Goal: Transaction & Acquisition: Purchase product/service

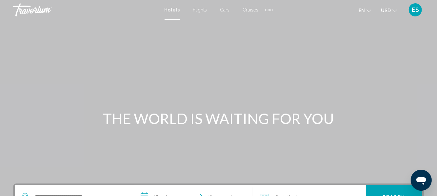
click at [387, 13] on button "USD USD ($) MXN (Mex$) CAD (Can$) GBP (£) EUR (€) AUD (A$) NZD (NZ$) CNY (CN¥)" at bounding box center [389, 11] width 16 height 10
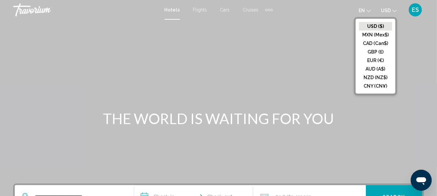
click at [367, 56] on button "EUR (€)" at bounding box center [375, 60] width 33 height 9
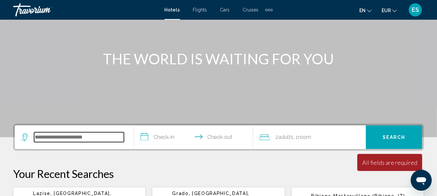
click at [48, 138] on input "Search widget" at bounding box center [79, 137] width 90 height 10
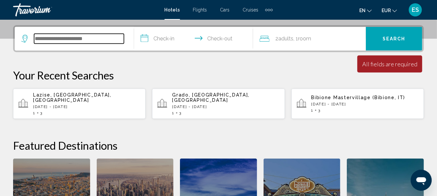
scroll to position [153, 0]
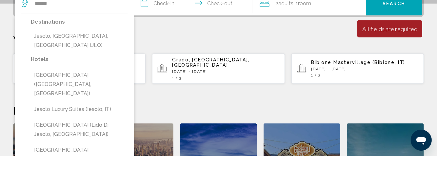
click at [55, 71] on button "Jesolo, Venetian Riviera, Italy (JLO)" at bounding box center [79, 81] width 97 height 22
type input "**********"
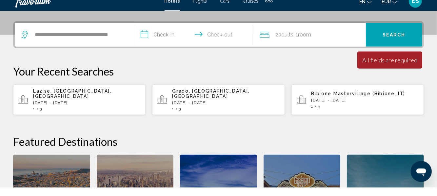
click at [164, 41] on input "**********" at bounding box center [195, 45] width 122 height 26
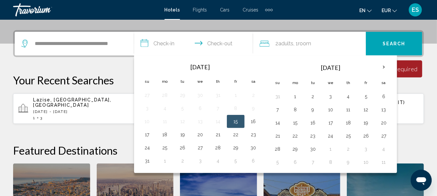
click at [235, 121] on button "15" at bounding box center [236, 121] width 10 height 9
click at [162, 131] on button "18" at bounding box center [165, 134] width 10 height 9
type input "**********"
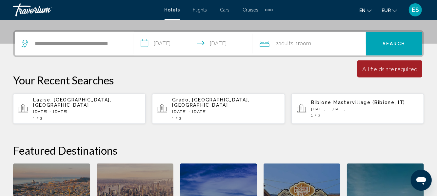
click at [286, 42] on span "Adults" at bounding box center [286, 43] width 15 height 6
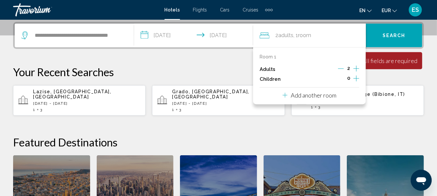
scroll to position [162, 0]
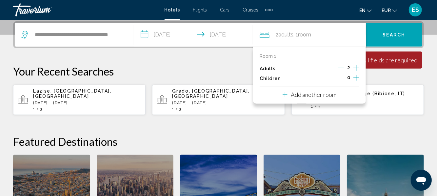
click at [349, 72] on div "2" at bounding box center [348, 69] width 21 height 10
click at [359, 68] on icon "Increment adults" at bounding box center [357, 68] width 6 height 8
click at [401, 43] on button "Search" at bounding box center [394, 35] width 56 height 24
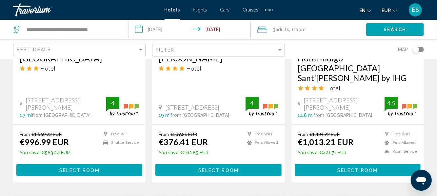
scroll to position [396, 0]
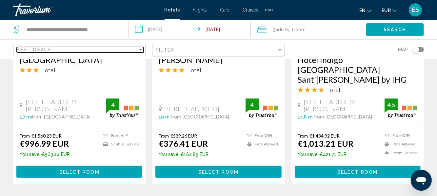
click at [141, 49] on div "Sort by" at bounding box center [140, 50] width 3 height 2
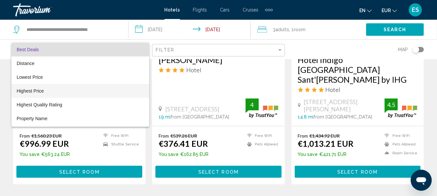
click at [24, 84] on span "Highest Price" at bounding box center [80, 91] width 127 height 14
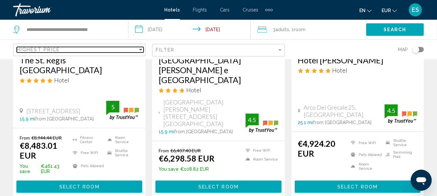
click at [32, 49] on span "Highest Price" at bounding box center [38, 49] width 43 height 5
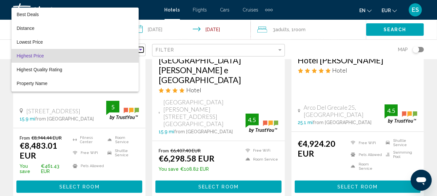
scroll to position [6, 0]
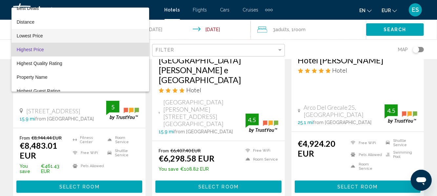
click at [24, 37] on span "Lowest Price" at bounding box center [30, 35] width 26 height 5
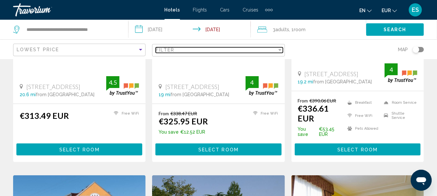
click at [192, 48] on div "Filter" at bounding box center [216, 49] width 121 height 5
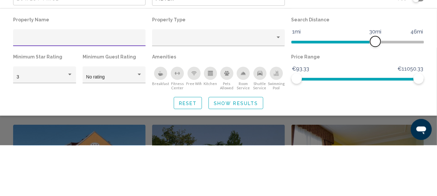
scroll to position [396, 0]
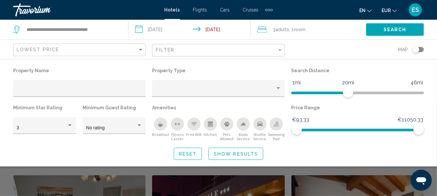
click at [225, 158] on button "Show Results" at bounding box center [236, 154] width 55 height 12
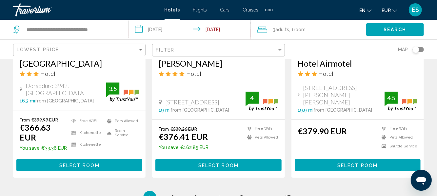
scroll to position [862, 0]
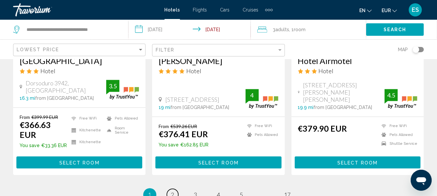
click at [171, 191] on span "2" at bounding box center [172, 194] width 3 height 7
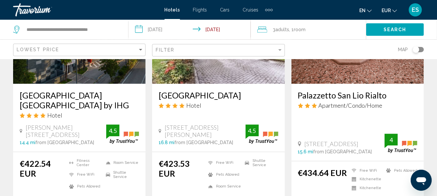
scroll to position [835, 0]
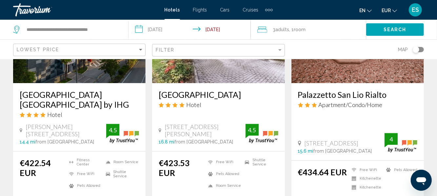
click at [174, 105] on icon "4 star Hotel" at bounding box center [175, 104] width 5 height 5
click at [173, 97] on h3 "[GEOGRAPHIC_DATA]" at bounding box center [218, 95] width 119 height 10
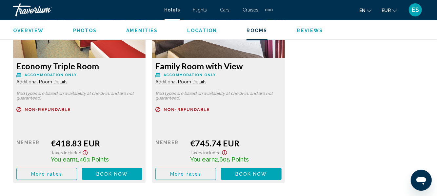
scroll to position [1072, 0]
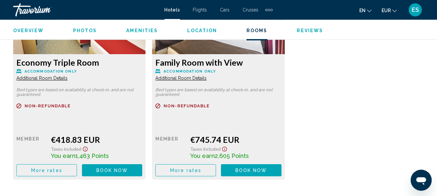
click at [51, 165] on button "More rates" at bounding box center [46, 170] width 61 height 12
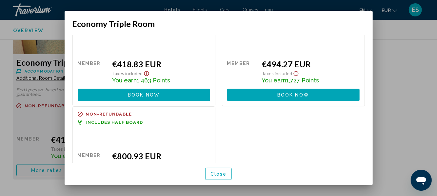
scroll to position [28, 0]
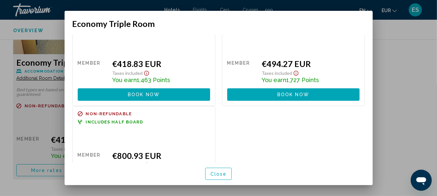
click at [225, 180] on button "Close" at bounding box center [218, 174] width 27 height 12
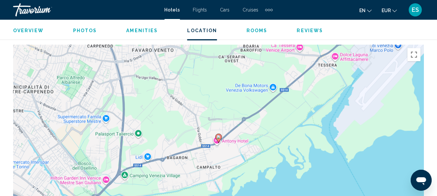
scroll to position [728, 0]
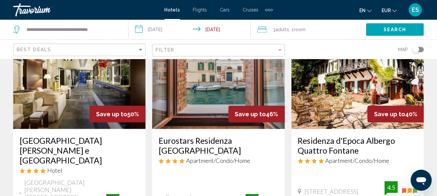
scroll to position [58, 0]
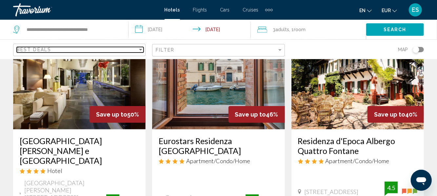
click at [138, 51] on div "Sort by" at bounding box center [141, 49] width 6 height 5
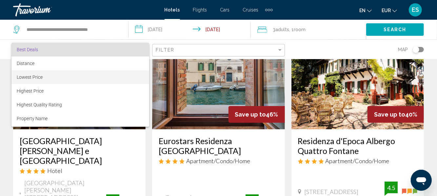
click at [47, 78] on span "Lowest Price" at bounding box center [80, 77] width 127 height 14
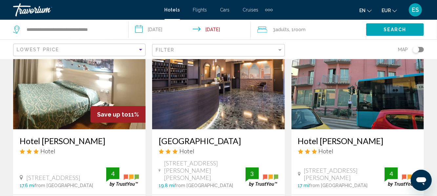
click at [400, 27] on span "Search" at bounding box center [395, 29] width 23 height 5
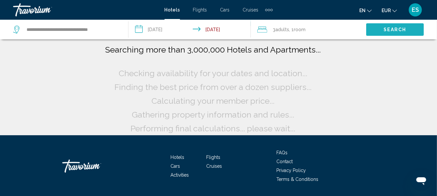
click at [408, 29] on button "Search" at bounding box center [395, 29] width 58 height 12
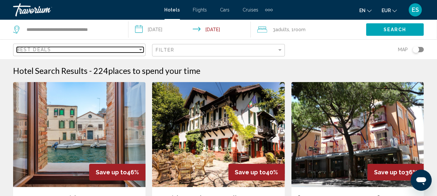
click at [141, 49] on div "Sort by" at bounding box center [140, 50] width 3 height 2
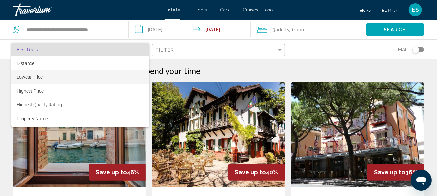
click at [41, 78] on span "Lowest Price" at bounding box center [30, 76] width 26 height 5
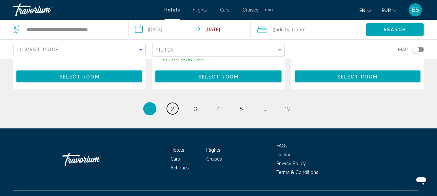
click at [173, 105] on span "2" at bounding box center [172, 108] width 3 height 7
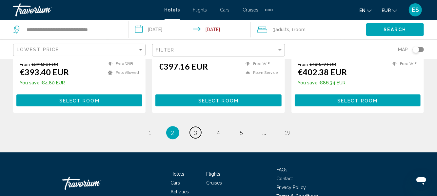
click at [199, 127] on link "page 3" at bounding box center [195, 132] width 11 height 11
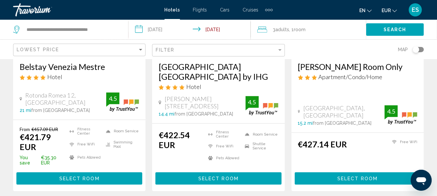
scroll to position [637, 0]
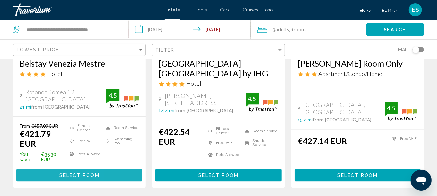
click at [40, 169] on button "Select Room" at bounding box center [79, 175] width 126 height 12
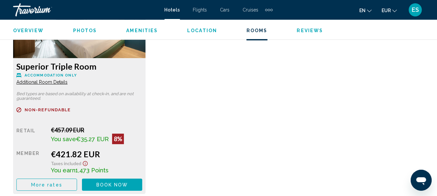
scroll to position [1068, 0]
click at [41, 182] on span "More rates" at bounding box center [46, 183] width 31 height 5
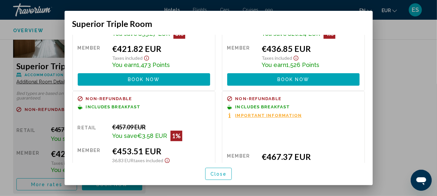
scroll to position [59, 0]
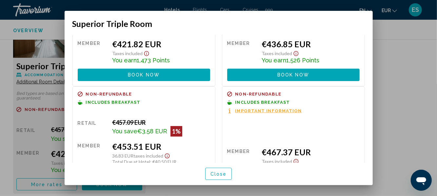
click at [115, 177] on button "Book now No longer available" at bounding box center [144, 183] width 133 height 12
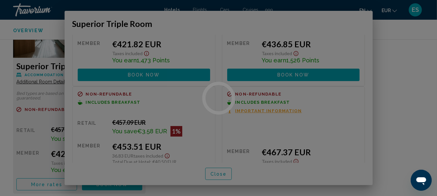
scroll to position [1068, 0]
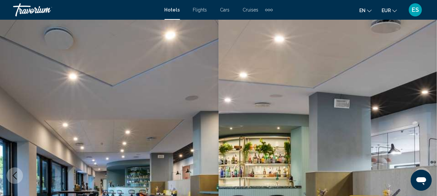
scroll to position [77, 0]
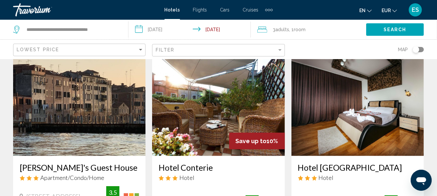
click at [1, 3] on mat-toolbar "Hotels Flights Cars Cruises Activities Hotels Flights Cars Cruises Activities e…" at bounding box center [218, 10] width 437 height 20
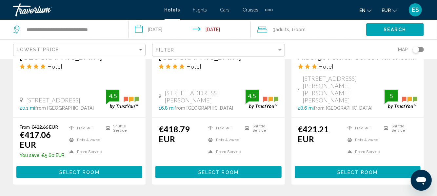
scroll to position [390, 0]
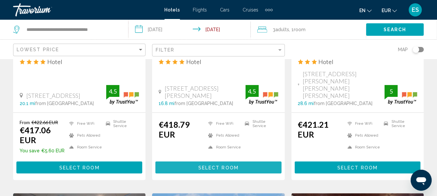
click at [173, 161] on button "Select Room" at bounding box center [219, 167] width 126 height 12
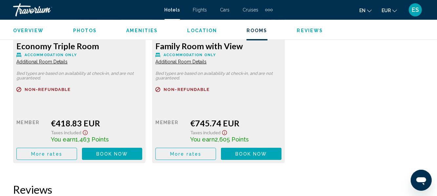
scroll to position [1085, 0]
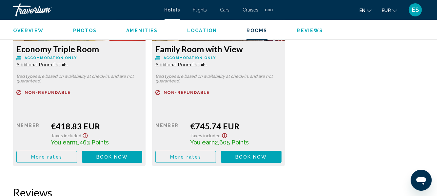
click at [40, 158] on span "More rates" at bounding box center [46, 156] width 31 height 5
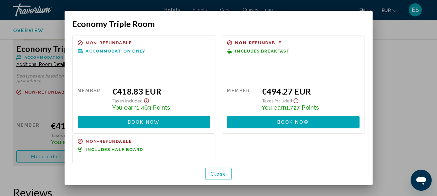
scroll to position [0, 0]
click at [285, 120] on span "Book now" at bounding box center [294, 122] width 32 height 5
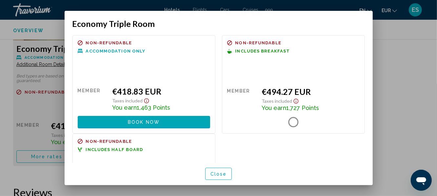
click at [289, 116] on circle at bounding box center [293, 122] width 13 height 13
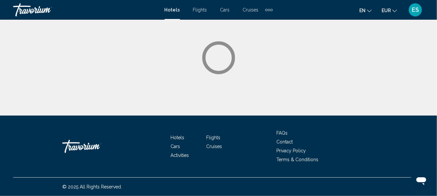
scroll to position [49, 0]
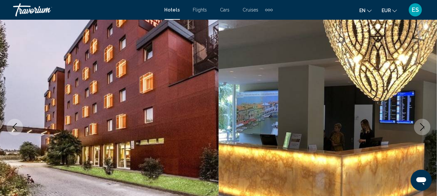
scroll to position [77, 0]
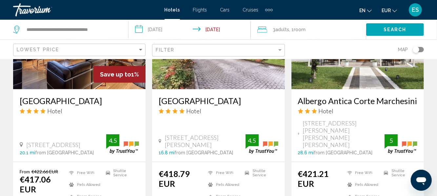
scroll to position [345, 0]
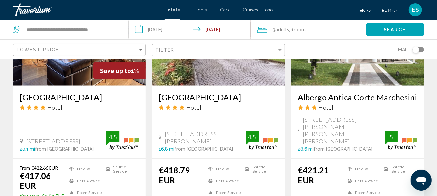
click at [40, 102] on h3 "[GEOGRAPHIC_DATA]" at bounding box center [79, 97] width 119 height 10
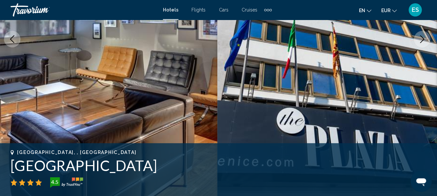
scroll to position [133, 0]
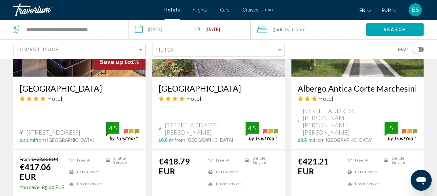
scroll to position [359, 0]
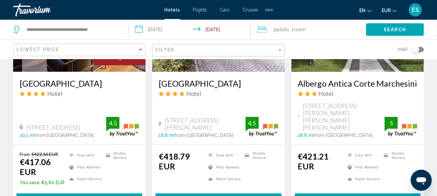
click at [351, 103] on span "[STREET_ADDRESS][PERSON_NAME][PERSON_NAME][PERSON_NAME]" at bounding box center [344, 116] width 82 height 29
click at [383, 86] on h3 "Albergo Antica Corte Marchesini" at bounding box center [357, 83] width 119 height 10
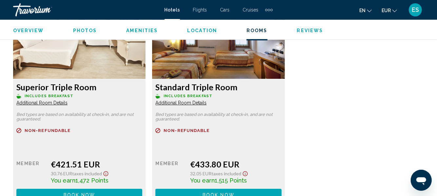
scroll to position [1048, 0]
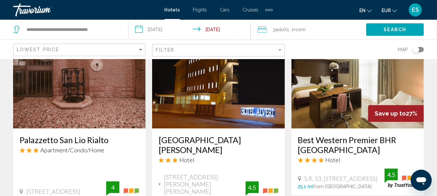
scroll to position [814, 0]
click at [314, 135] on h3 "Best Western Premier BHR [GEOGRAPHIC_DATA]" at bounding box center [357, 145] width 119 height 20
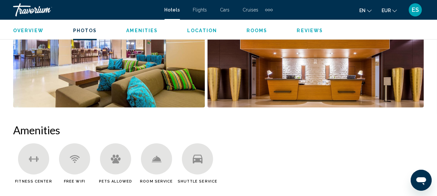
scroll to position [556, 0]
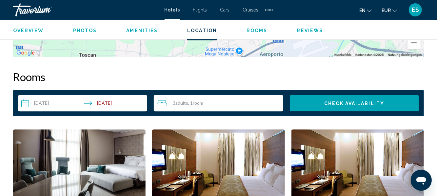
scroll to position [915, 0]
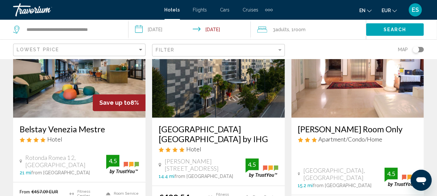
scroll to position [572, 0]
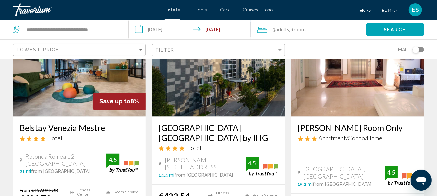
click at [43, 123] on h3 "Belstay Venezia Mestre" at bounding box center [79, 128] width 119 height 10
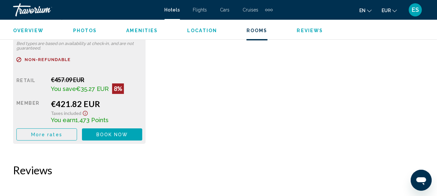
scroll to position [1119, 0]
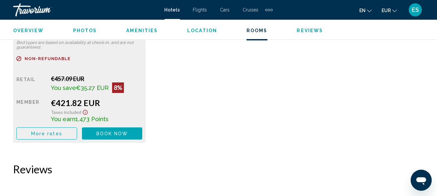
click at [47, 136] on span "More rates" at bounding box center [46, 133] width 31 height 5
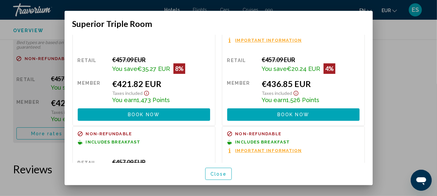
scroll to position [59, 0]
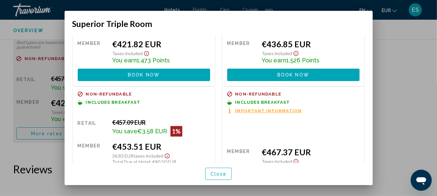
click at [100, 92] on span "Non-refundable" at bounding box center [109, 94] width 46 height 4
click at [106, 177] on button "Book now No longer available" at bounding box center [144, 183] width 133 height 12
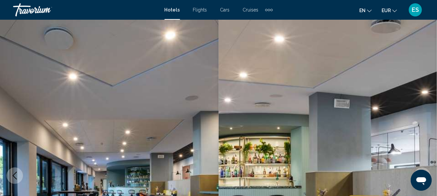
scroll to position [77, 0]
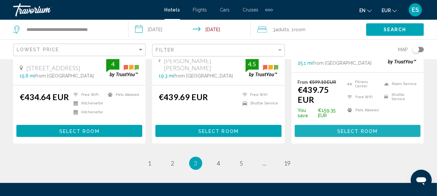
scroll to position [938, 0]
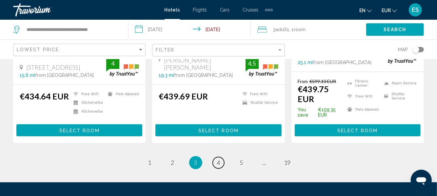
click at [222, 157] on link "page 4" at bounding box center [218, 162] width 11 height 11
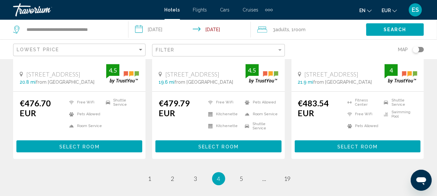
scroll to position [933, 0]
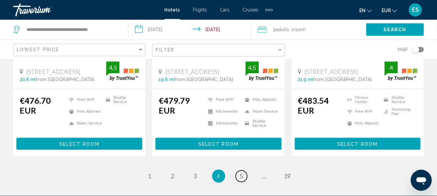
click at [241, 172] on span "5" at bounding box center [241, 175] width 3 height 7
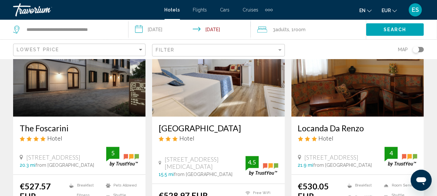
scroll to position [825, 0]
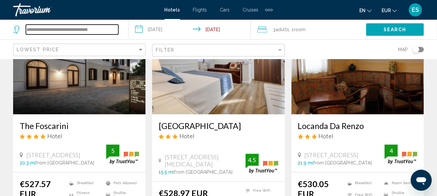
click at [105, 29] on input "**********" at bounding box center [72, 30] width 93 height 10
type input "*"
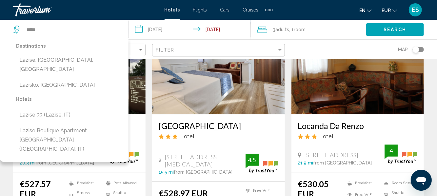
click at [25, 61] on button "Lazise, Lake Garda, Italy" at bounding box center [69, 65] width 106 height 22
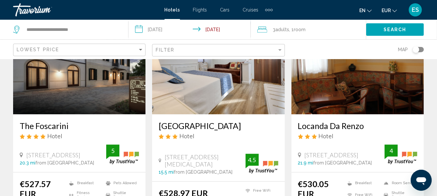
click at [382, 32] on button "Search" at bounding box center [395, 29] width 58 height 12
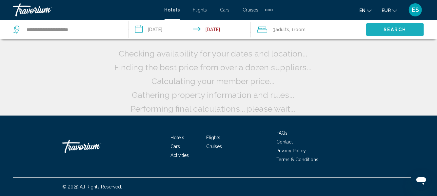
scroll to position [49, 0]
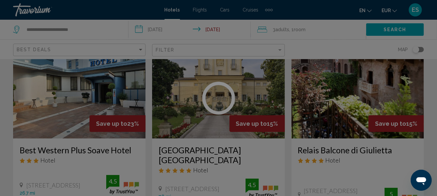
scroll to position [114, 0]
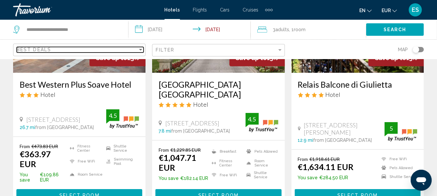
click at [142, 52] on div "Sort by" at bounding box center [141, 49] width 6 height 5
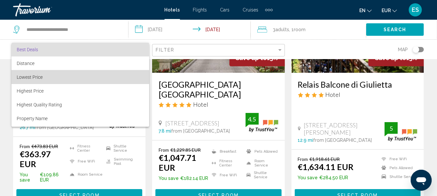
click at [31, 76] on span "Lowest Price" at bounding box center [30, 76] width 26 height 5
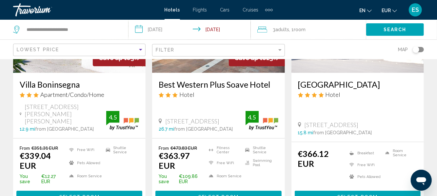
click at [178, 57] on div "Filter" at bounding box center [218, 49] width 133 height 19
click at [179, 50] on div "Filter" at bounding box center [216, 49] width 121 height 5
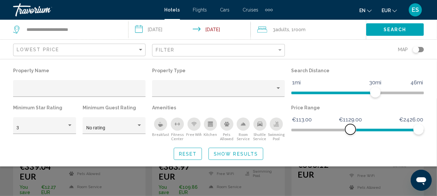
scroll to position [85, 0]
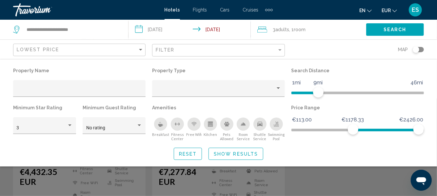
click at [219, 155] on span "Show Results" at bounding box center [236, 153] width 44 height 5
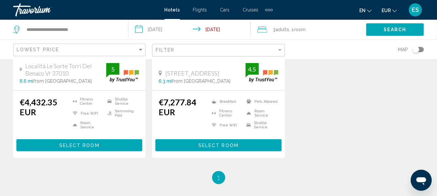
scroll to position [152, 0]
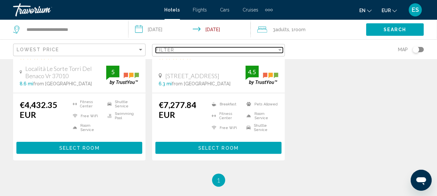
click at [278, 49] on div "Filter" at bounding box center [280, 49] width 6 height 5
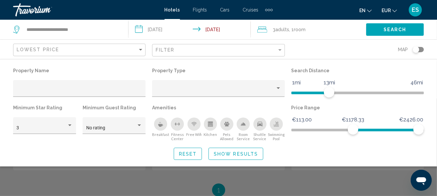
click at [224, 151] on span "Show Results" at bounding box center [236, 153] width 44 height 5
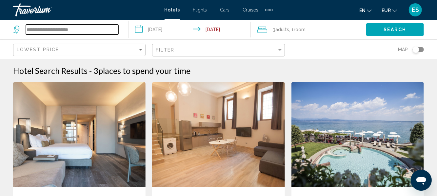
click at [88, 28] on input "**********" at bounding box center [72, 30] width 93 height 10
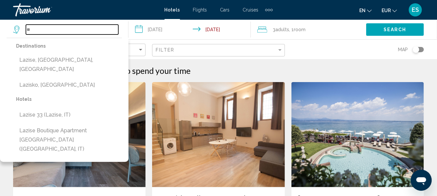
type input "*"
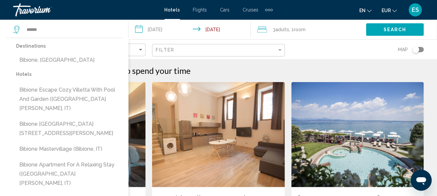
click at [29, 61] on button "Bibione, Italy" at bounding box center [69, 60] width 106 height 12
type input "**********"
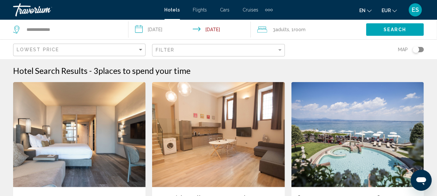
click at [413, 32] on button "Search" at bounding box center [395, 29] width 58 height 12
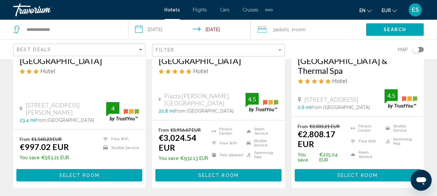
scroll to position [136, 0]
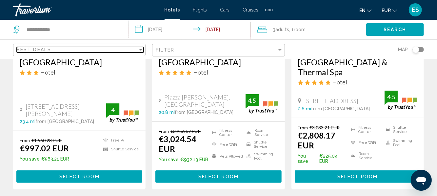
click at [140, 48] on div "Sort by" at bounding box center [141, 49] width 6 height 5
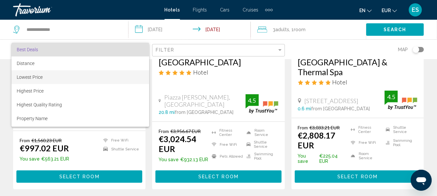
click at [25, 77] on span "Lowest Price" at bounding box center [30, 76] width 26 height 5
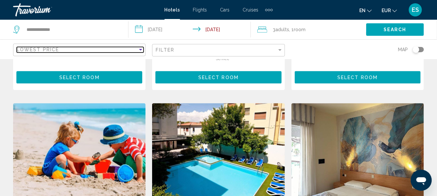
scroll to position [737, 0]
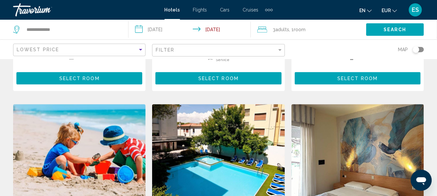
click at [423, 115] on img "Main content" at bounding box center [358, 156] width 133 height 105
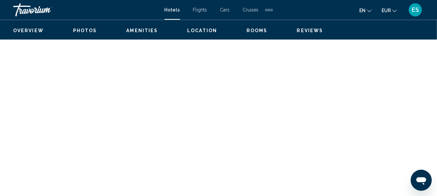
scroll to position [77, 0]
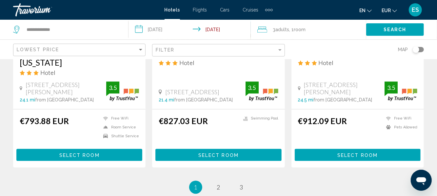
scroll to position [959, 0]
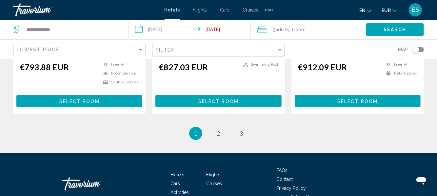
click at [222, 127] on li "page 2" at bounding box center [218, 133] width 13 height 13
click at [216, 127] on link "page 2" at bounding box center [218, 132] width 11 height 11
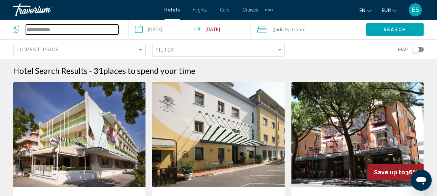
click at [70, 30] on input "**********" at bounding box center [72, 30] width 93 height 10
type input "*"
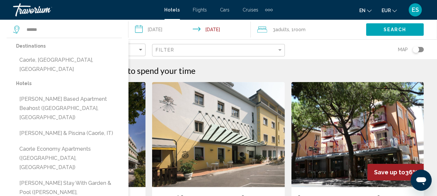
click at [44, 61] on button "Caorle, Venetian Riviera, Italy" at bounding box center [69, 65] width 106 height 22
type input "**********"
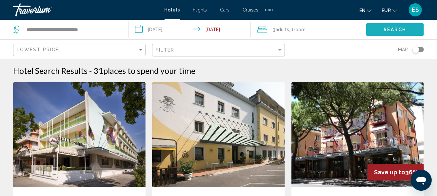
click at [378, 30] on button "Search" at bounding box center [395, 29] width 58 height 12
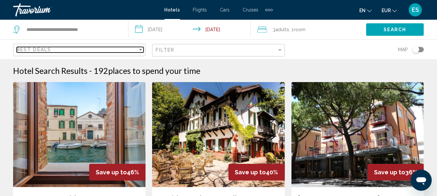
click at [140, 50] on div "Sort by" at bounding box center [140, 50] width 3 height 2
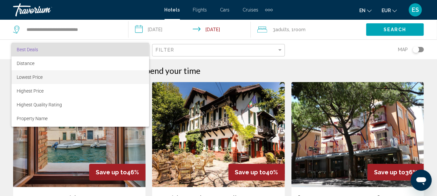
click at [24, 77] on span "Lowest Price" at bounding box center [30, 76] width 26 height 5
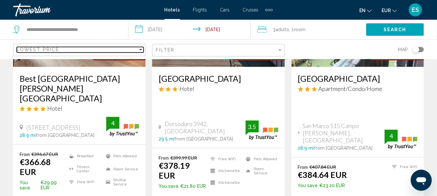
scroll to position [356, 0]
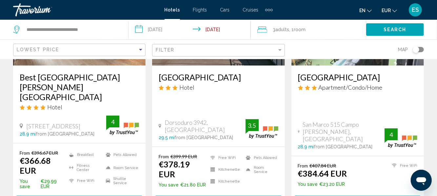
click at [36, 86] on h3 "Best [GEOGRAPHIC_DATA][PERSON_NAME] [GEOGRAPHIC_DATA]" at bounding box center [79, 87] width 119 height 30
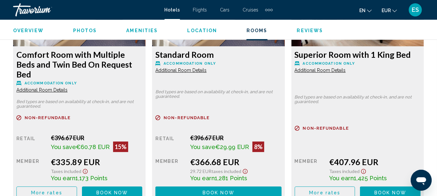
scroll to position [1074, 0]
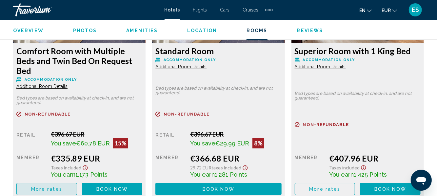
click at [32, 186] on span "More rates" at bounding box center [46, 188] width 31 height 5
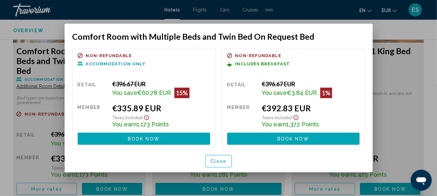
click at [215, 163] on span "Close" at bounding box center [219, 161] width 16 height 5
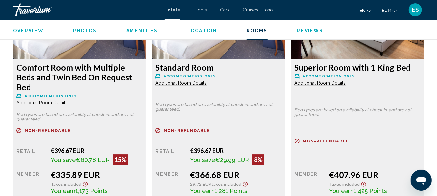
scroll to position [1066, 0]
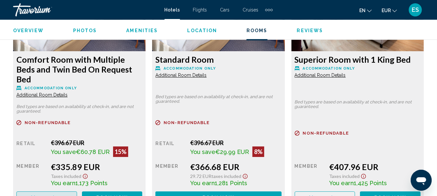
click at [33, 195] on span "More rates" at bounding box center [46, 197] width 31 height 5
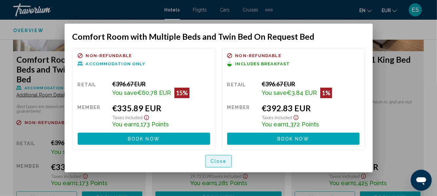
click at [223, 164] on span "Close" at bounding box center [219, 161] width 16 height 5
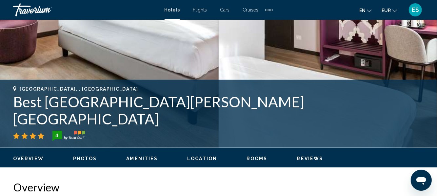
scroll to position [190, 0]
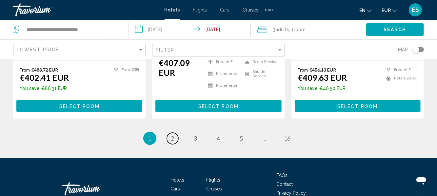
click at [177, 133] on link "page 2" at bounding box center [172, 138] width 11 height 11
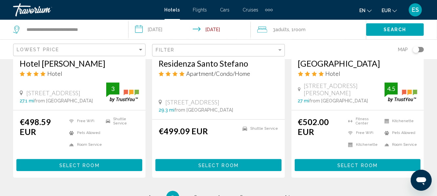
scroll to position [973, 0]
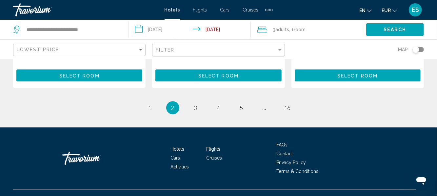
click at [196, 104] on span "3" at bounding box center [195, 107] width 3 height 7
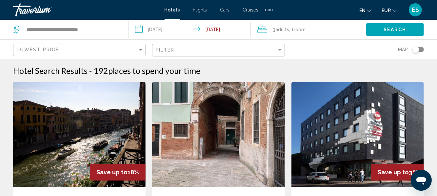
click at [264, 90] on img "Main content" at bounding box center [218, 134] width 133 height 105
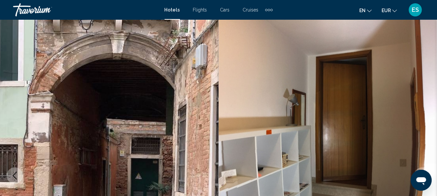
scroll to position [77, 0]
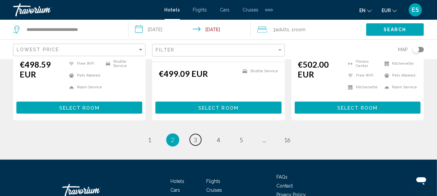
click at [198, 134] on link "page 3" at bounding box center [195, 139] width 11 height 11
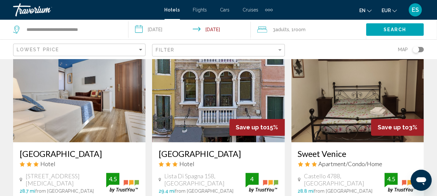
scroll to position [539, 0]
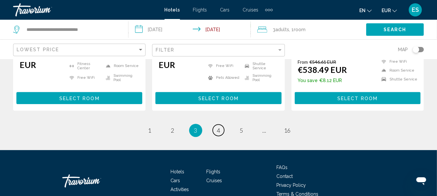
click at [220, 127] on span "4" at bounding box center [218, 130] width 3 height 7
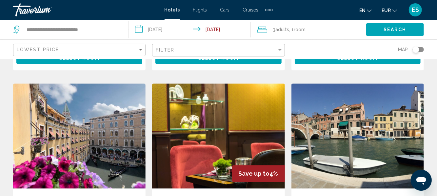
scroll to position [743, 0]
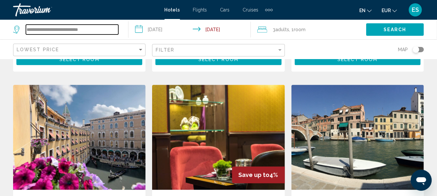
click at [117, 31] on input "**********" at bounding box center [72, 30] width 93 height 10
type input "*"
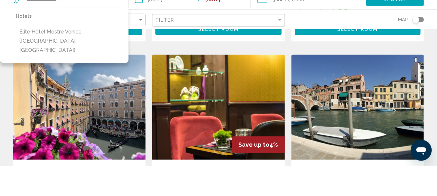
click at [101, 63] on button "Elite Hotel Mestre Venice (Mestre, IT)" at bounding box center [69, 70] width 106 height 31
type input "**********"
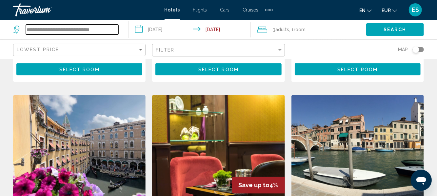
scroll to position [732, 0]
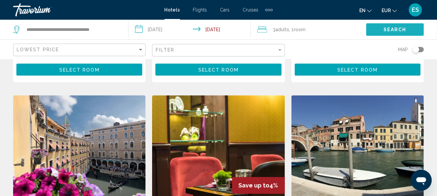
click at [401, 33] on button "Search" at bounding box center [395, 29] width 58 height 12
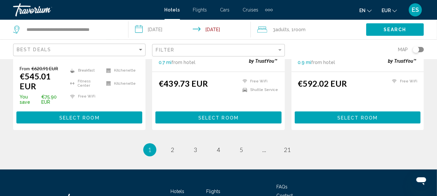
scroll to position [957, 0]
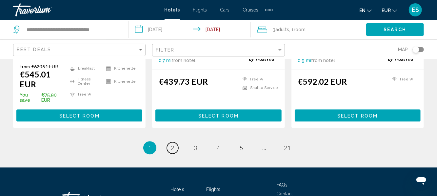
click at [174, 142] on link "page 2" at bounding box center [172, 147] width 11 height 11
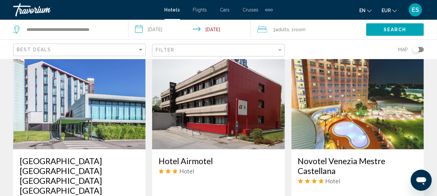
scroll to position [291, 0]
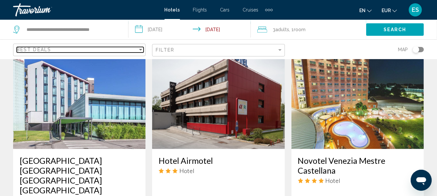
click at [141, 49] on div "Sort by" at bounding box center [140, 50] width 3 height 2
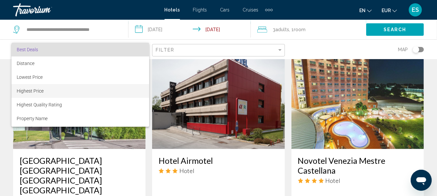
click at [50, 86] on span "Highest Price" at bounding box center [80, 91] width 127 height 14
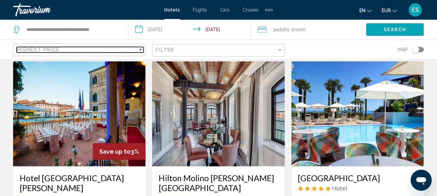
click at [141, 49] on div "Sort by" at bounding box center [140, 50] width 3 height 2
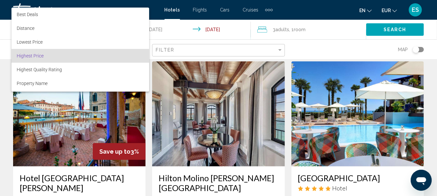
scroll to position [6, 0]
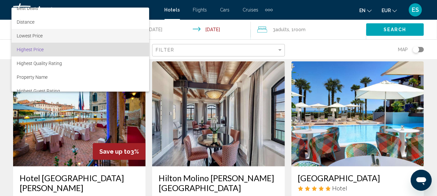
click at [48, 37] on span "Lowest Price" at bounding box center [80, 36] width 127 height 14
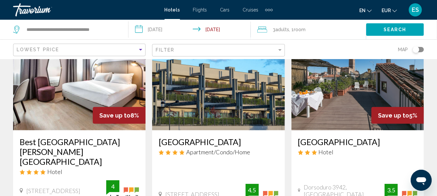
click at [400, 31] on span "Search" at bounding box center [395, 29] width 23 height 5
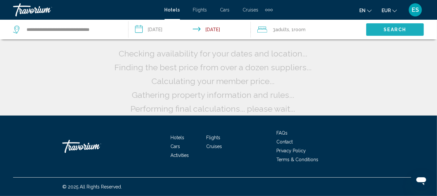
click at [396, 31] on span "Search" at bounding box center [395, 29] width 23 height 5
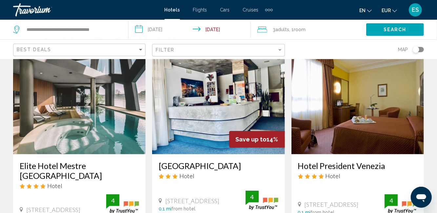
scroll to position [60, 0]
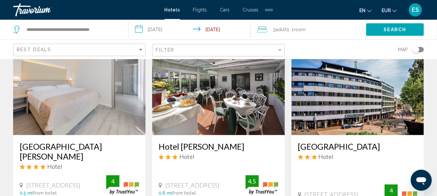
scroll to position [547, 0]
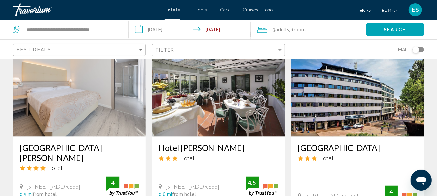
click at [49, 164] on span "Hotel" at bounding box center [54, 167] width 15 height 7
click at [50, 117] on img "Main content" at bounding box center [79, 83] width 133 height 105
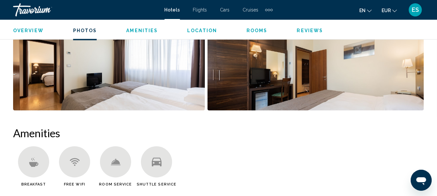
scroll to position [544, 0]
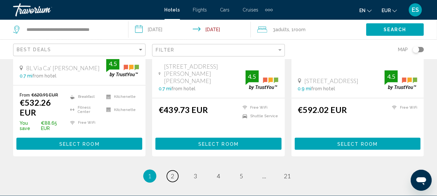
click at [175, 170] on link "page 2" at bounding box center [172, 175] width 11 height 11
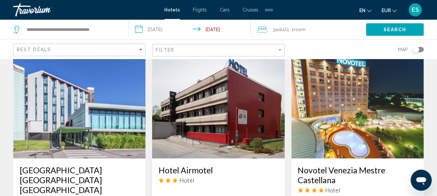
scroll to position [286, 0]
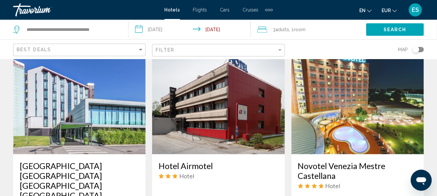
click at [372, 161] on h3 "Novotel Venezia Mestre Castellana" at bounding box center [357, 171] width 119 height 20
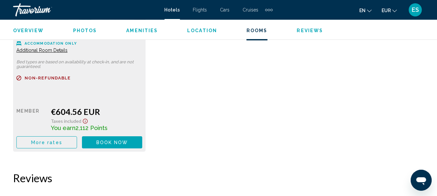
scroll to position [1098, 0]
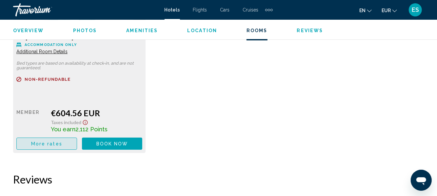
click at [38, 144] on span "More rates" at bounding box center [46, 143] width 31 height 5
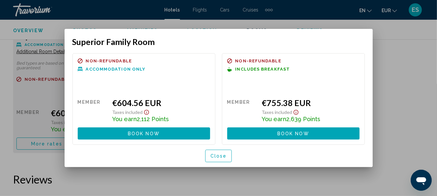
click at [214, 152] on button "Close" at bounding box center [218, 156] width 27 height 12
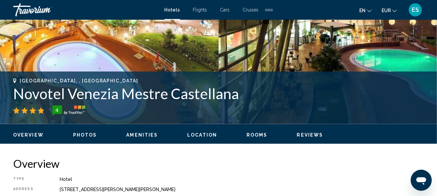
scroll to position [207, 0]
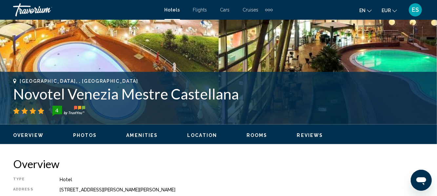
click at [379, 95] on h1 "Novotel Venezia Mestre Castellana" at bounding box center [218, 93] width 411 height 17
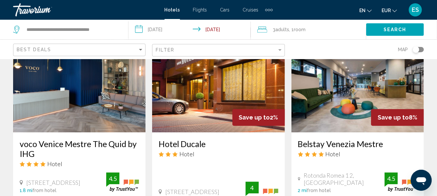
scroll to position [845, 0]
click at [41, 138] on h3 "voco Venice Mestre The Quid by IHG" at bounding box center [79, 148] width 119 height 20
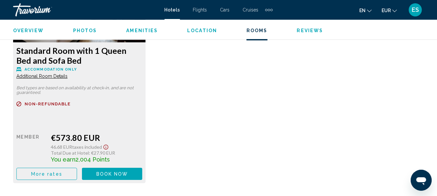
scroll to position [1083, 0]
click at [43, 174] on button "More rates" at bounding box center [46, 173] width 61 height 12
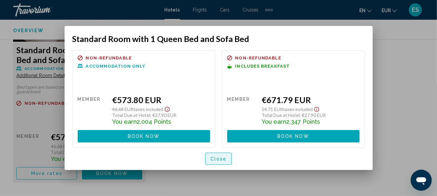
click at [227, 158] on button "Close" at bounding box center [218, 159] width 27 height 12
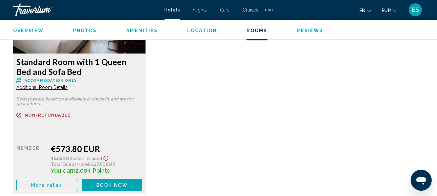
scroll to position [1073, 0]
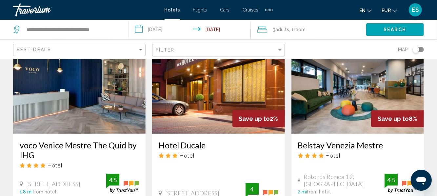
scroll to position [844, 0]
click at [375, 140] on h3 "Belstay Venezia Mestre" at bounding box center [357, 145] width 119 height 10
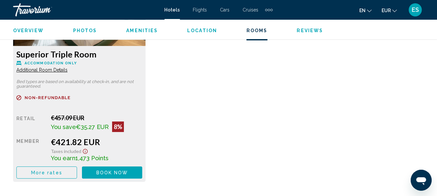
scroll to position [1084, 0]
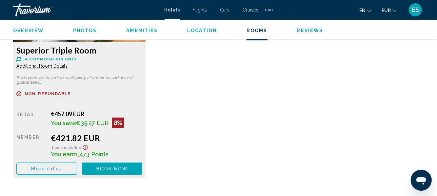
click at [48, 165] on button "More rates" at bounding box center [46, 168] width 61 height 12
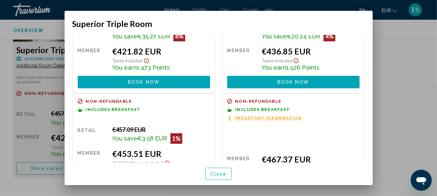
scroll to position [59, 0]
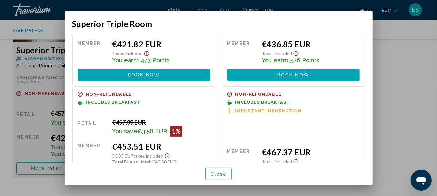
click at [261, 177] on button "Book now No longer available" at bounding box center [293, 183] width 133 height 12
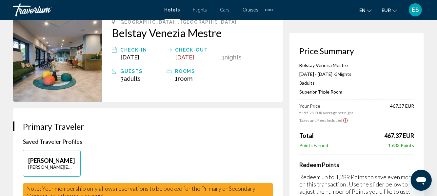
scroll to position [43, 0]
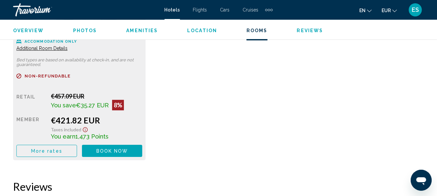
scroll to position [1102, 0]
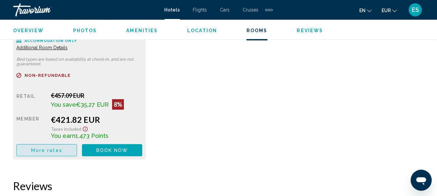
click at [59, 152] on span "More rates" at bounding box center [46, 150] width 31 height 5
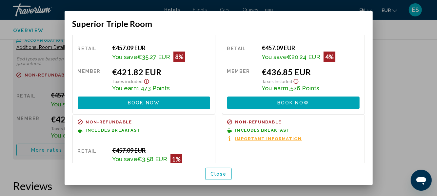
scroll to position [59, 0]
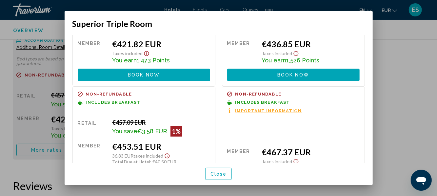
click at [178, 177] on button "Book now No longer available" at bounding box center [144, 183] width 133 height 12
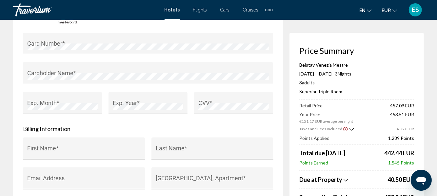
scroll to position [611, 0]
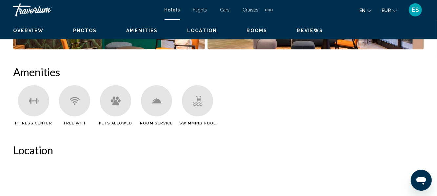
scroll to position [77, 0]
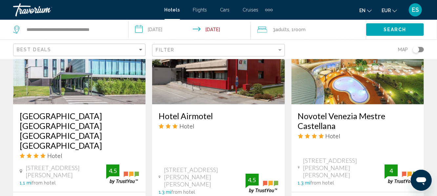
scroll to position [336, 0]
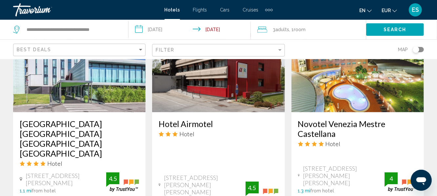
click at [343, 119] on h3 "Novotel Venezia Mestre Castellana" at bounding box center [357, 129] width 119 height 20
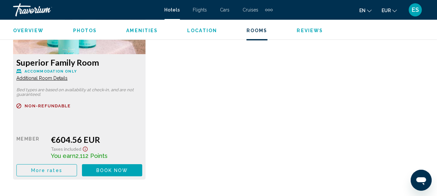
scroll to position [1073, 0]
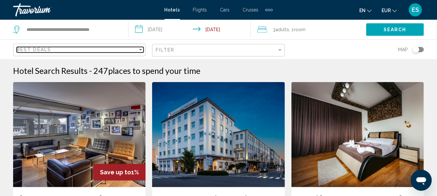
click at [142, 49] on div "Sort by" at bounding box center [140, 50] width 3 height 2
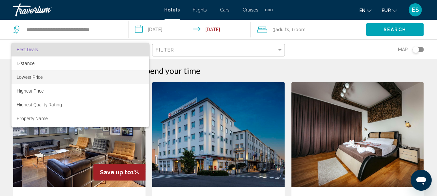
click at [54, 78] on span "Lowest Price" at bounding box center [80, 77] width 127 height 14
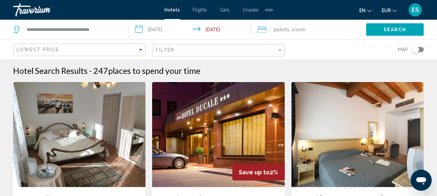
click at [403, 24] on button "Search" at bounding box center [395, 29] width 58 height 12
click at [400, 28] on span "Search" at bounding box center [395, 29] width 23 height 5
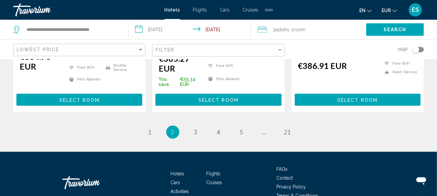
scroll to position [953, 0]
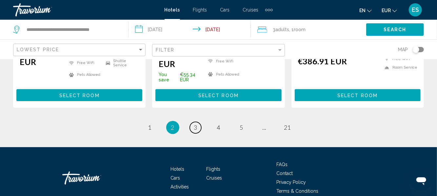
click at [193, 122] on link "page 3" at bounding box center [195, 127] width 11 height 11
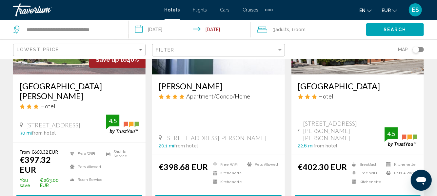
scroll to position [357, 0]
click at [51, 89] on h3 "[GEOGRAPHIC_DATA][PERSON_NAME]" at bounding box center [79, 91] width 119 height 20
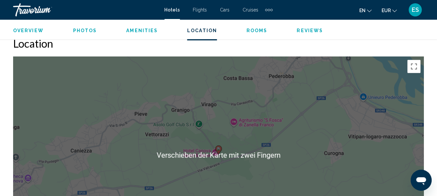
scroll to position [730, 0]
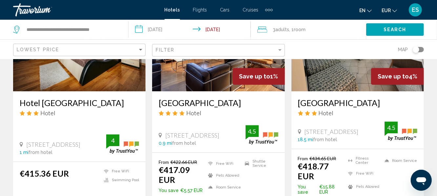
scroll to position [841, 0]
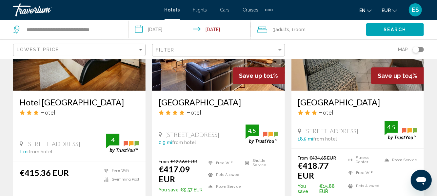
click at [200, 97] on h3 "[GEOGRAPHIC_DATA]" at bounding box center [218, 102] width 119 height 10
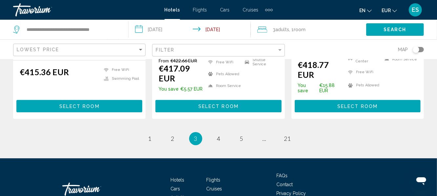
scroll to position [943, 0]
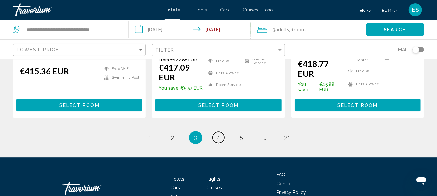
click at [219, 134] on span "4" at bounding box center [218, 137] width 3 height 7
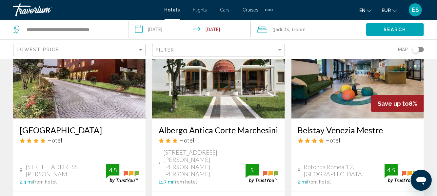
scroll to position [68, 0]
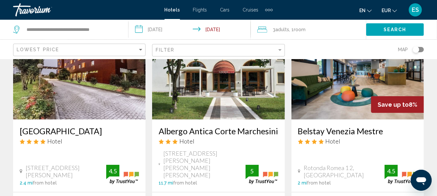
click at [43, 131] on h3 "[GEOGRAPHIC_DATA]" at bounding box center [79, 131] width 119 height 10
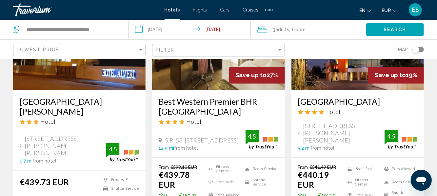
scroll to position [591, 0]
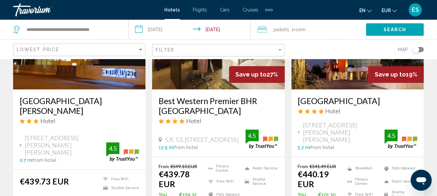
click at [192, 96] on h3 "Best Western Premier BHR [GEOGRAPHIC_DATA]" at bounding box center [218, 106] width 119 height 20
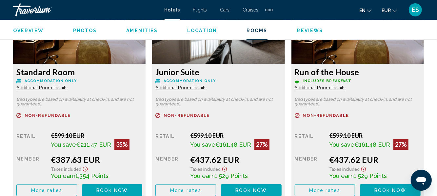
scroll to position [1063, 0]
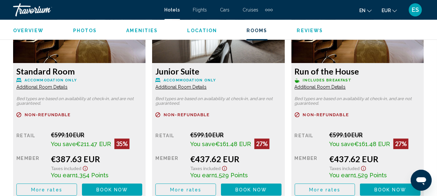
click at [59, 186] on button "More rates" at bounding box center [46, 189] width 61 height 12
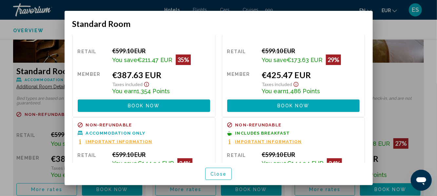
scroll to position [41, 0]
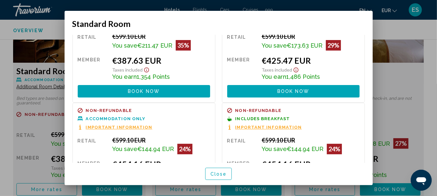
click at [220, 177] on span "Close" at bounding box center [219, 173] width 16 height 5
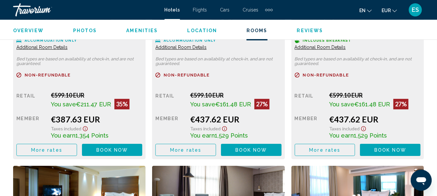
scroll to position [1096, 0]
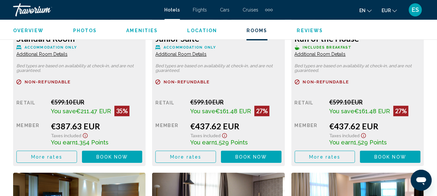
click at [64, 157] on button "More rates" at bounding box center [46, 157] width 61 height 12
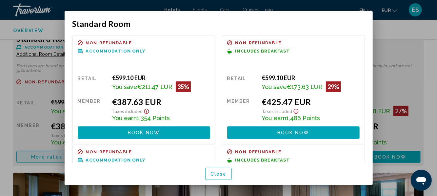
scroll to position [0, 0]
click at [369, 44] on div "Refundable Non-refundable Non-refundable Accommodation Only Retail €599.10 EUR …" at bounding box center [219, 98] width 308 height 127
click at [227, 180] on button "Close" at bounding box center [218, 174] width 27 height 12
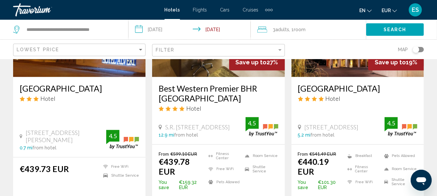
scroll to position [593, 0]
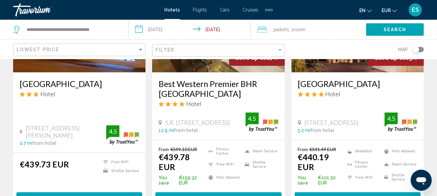
click at [378, 85] on h3 "[GEOGRAPHIC_DATA]" at bounding box center [357, 84] width 119 height 10
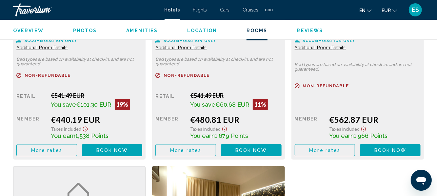
scroll to position [1103, 0]
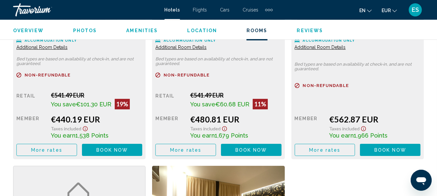
click at [66, 149] on button "More rates" at bounding box center [46, 150] width 61 height 12
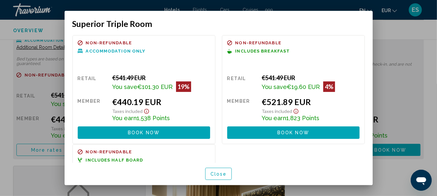
click at [220, 180] on button "Close" at bounding box center [218, 174] width 27 height 12
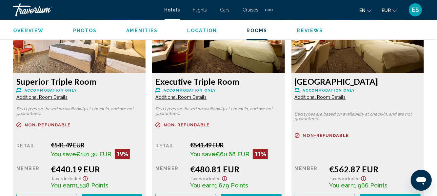
scroll to position [1053, 0]
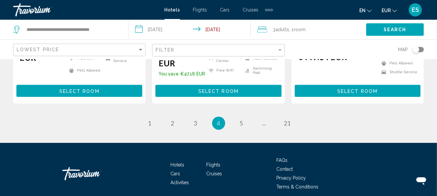
scroll to position [955, 0]
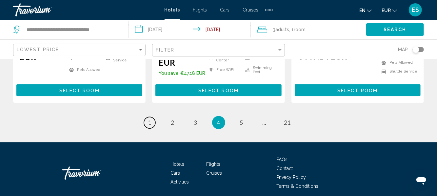
click at [146, 117] on link "page 1" at bounding box center [149, 122] width 11 height 11
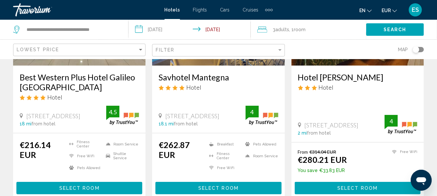
scroll to position [122, 0]
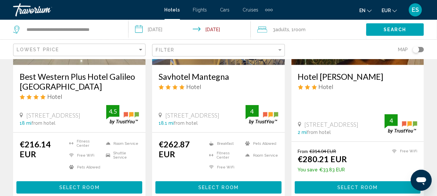
click at [113, 72] on h3 "Best Western Plus Hotel Galileo Padova" at bounding box center [79, 82] width 119 height 20
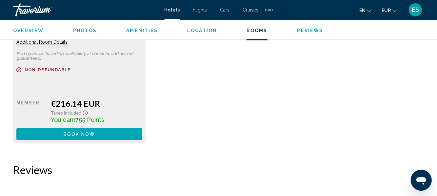
scroll to position [1111, 0]
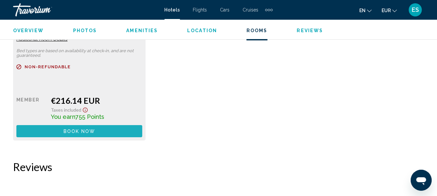
click at [122, 129] on button "Book now No longer available" at bounding box center [79, 131] width 126 height 12
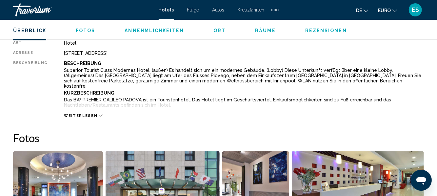
scroll to position [351, 0]
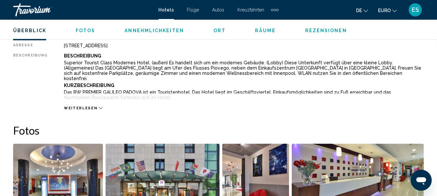
click at [103, 108] on div "Weiterlesen" at bounding box center [244, 102] width 360 height 18
click at [91, 107] on span "Weiterlesen" at bounding box center [80, 108] width 33 height 4
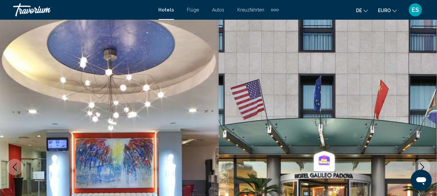
scroll to position [0, 0]
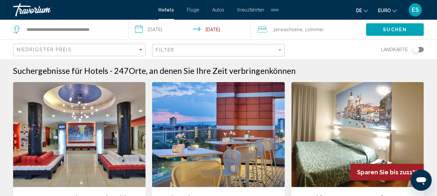
click at [119, 142] on img "Hauptinhalt" at bounding box center [79, 134] width 133 height 105
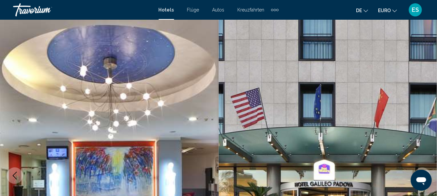
scroll to position [77, 0]
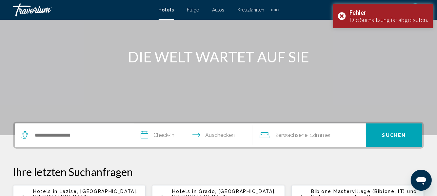
scroll to position [61, 0]
click at [348, 15] on div "Fehler Die Suchsitzung ist abgelaufen." at bounding box center [383, 16] width 100 height 24
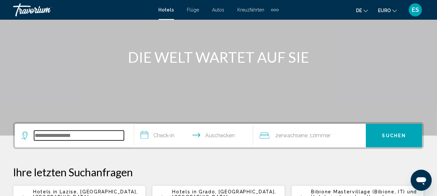
click at [115, 136] on input "Such-Widget" at bounding box center [79, 136] width 90 height 10
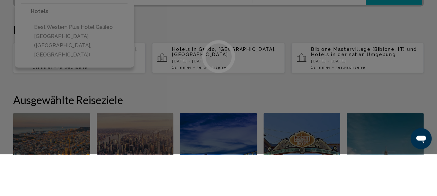
scroll to position [162, 0]
click at [114, 75] on div at bounding box center [218, 98] width 437 height 196
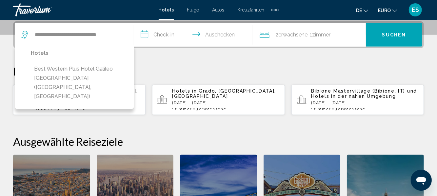
click at [103, 72] on button "Best Western Plus Hotel Galileo Padova (Padova, IT)" at bounding box center [79, 83] width 97 height 40
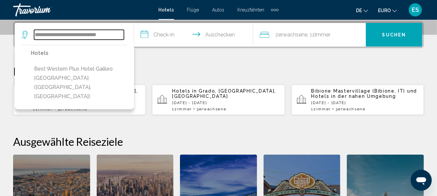
type input "**********"
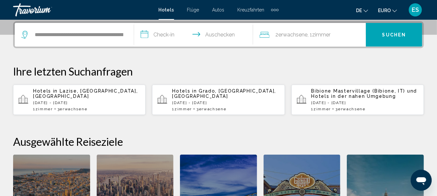
click at [172, 33] on input "**********" at bounding box center [195, 36] width 122 height 26
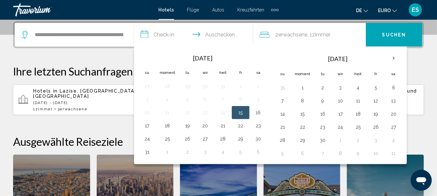
click at [242, 109] on button "15" at bounding box center [241, 112] width 10 height 9
click at [168, 121] on button "18" at bounding box center [167, 125] width 15 height 9
type input "**********"
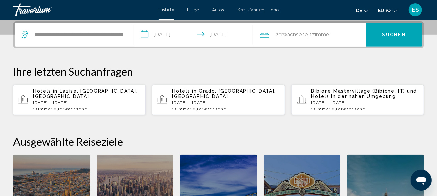
click at [342, 35] on div "2 Adult Erwachsene , 1 Zimmer rooms" at bounding box center [313, 34] width 106 height 9
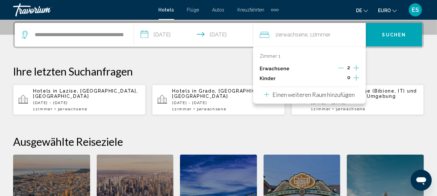
click at [358, 67] on icon "Inkremente Erwachsene" at bounding box center [357, 68] width 6 height 8
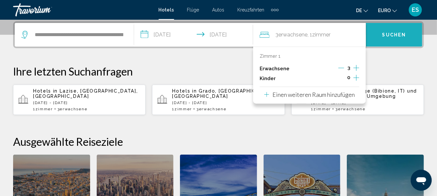
click at [403, 34] on span "Suchen" at bounding box center [395, 34] width 24 height 5
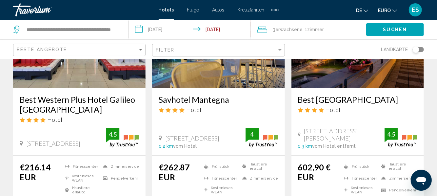
scroll to position [100, 0]
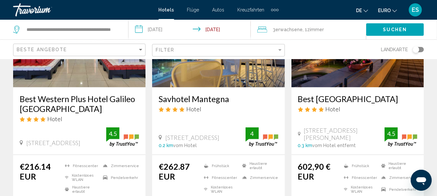
click at [82, 100] on h3 "Best Western Plus Hotel Galileo Padua" at bounding box center [79, 104] width 119 height 20
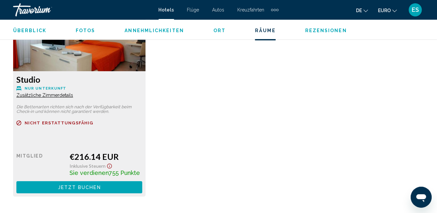
scroll to position [1056, 0]
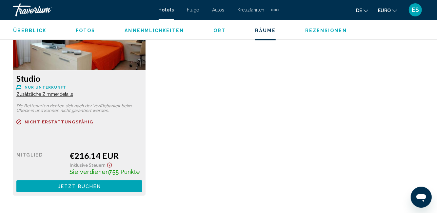
click at [39, 185] on button "Jetzt buchen No longer available" at bounding box center [79, 186] width 126 height 12
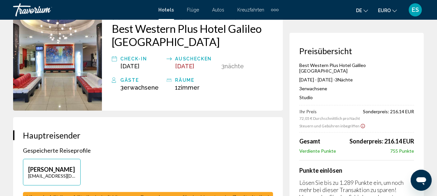
scroll to position [48, 0]
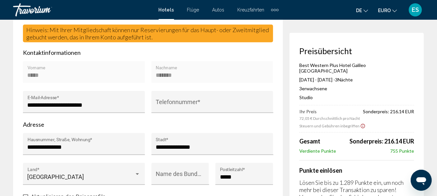
scroll to position [216, 0]
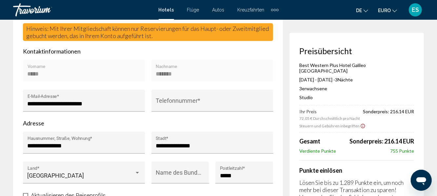
click at [225, 104] on input "Telefonnummer *" at bounding box center [212, 103] width 113 height 7
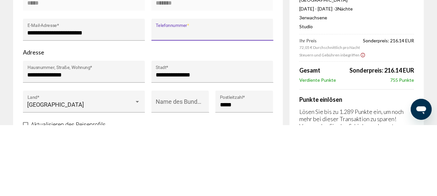
type input "**********"
type input "******"
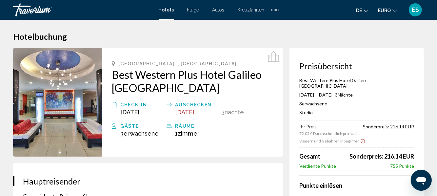
scroll to position [0, 0]
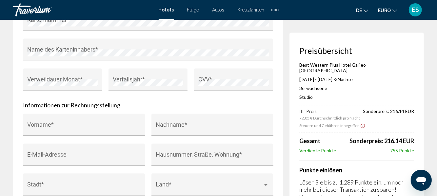
click at [107, 127] on input "Vorname *" at bounding box center [84, 128] width 113 height 7
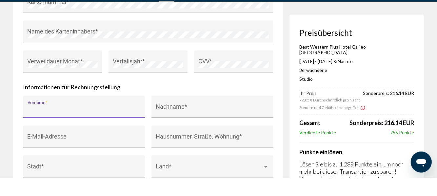
scroll to position [656, 0]
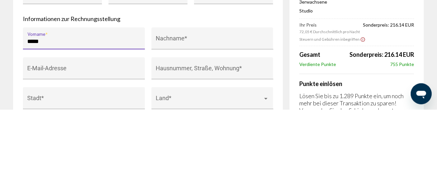
type input "*****"
click at [199, 125] on input "Nachname *" at bounding box center [212, 128] width 113 height 7
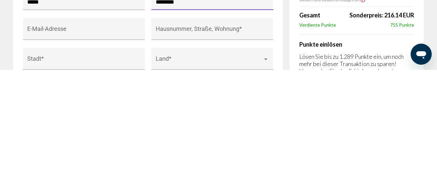
type input "*******"
click at [113, 155] on input "E-Mail-Adresse" at bounding box center [84, 158] width 113 height 7
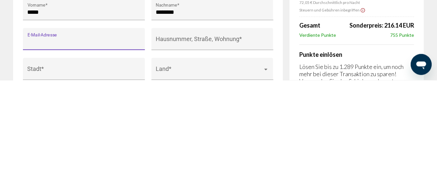
type input "*"
type input "**********"
click at [238, 155] on input "Hausnummer, Straße, Wohnung *" at bounding box center [212, 158] width 113 height 7
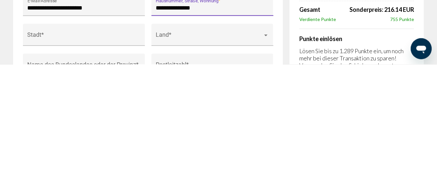
scroll to position [676, 0]
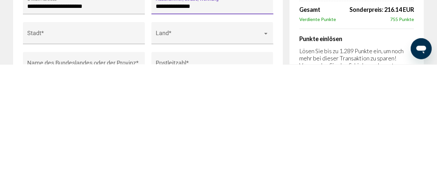
type input "**********"
click at [105, 166] on input "Stadt *" at bounding box center [84, 167] width 113 height 7
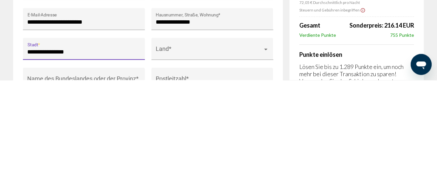
type input "**********"
click at [226, 164] on span "Hauptinhalt" at bounding box center [209, 167] width 107 height 7
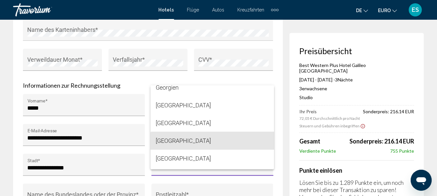
scroll to position [1480, 0]
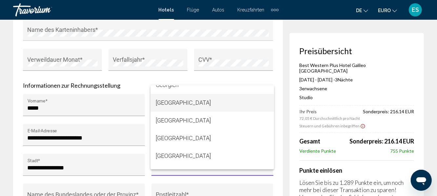
click at [188, 104] on span "Deutschland" at bounding box center [212, 103] width 113 height 18
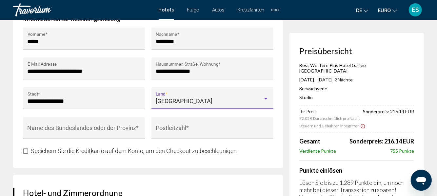
click at [207, 128] on input "Postleitzahl *" at bounding box center [212, 131] width 113 height 7
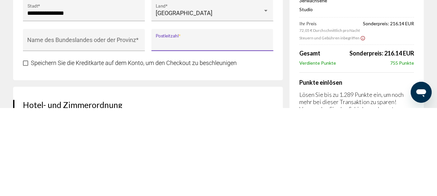
scroll to position [742, 0]
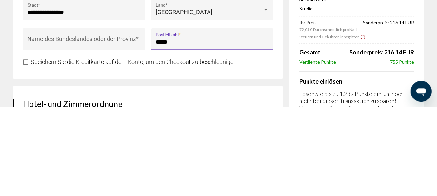
type input "*****"
click at [131, 131] on input "Name des Bundeslandes oder der Provinz *" at bounding box center [84, 131] width 113 height 7
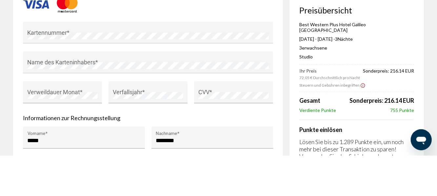
scroll to position [602, 0]
type input "******"
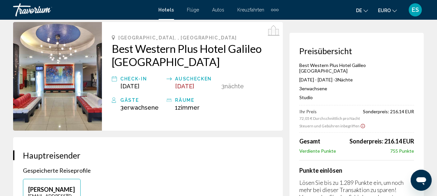
scroll to position [0, 0]
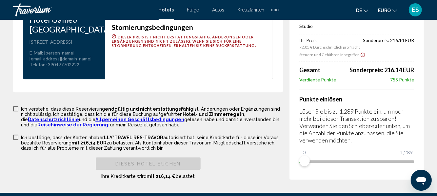
scroll to position [950, 0]
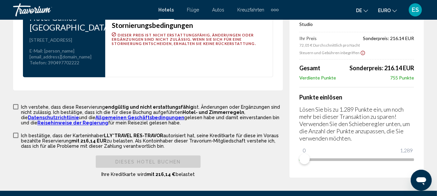
click at [18, 104] on span "Hauptinhalt" at bounding box center [15, 106] width 5 height 5
click at [13, 136] on span "Hauptinhalt" at bounding box center [15, 135] width 5 height 5
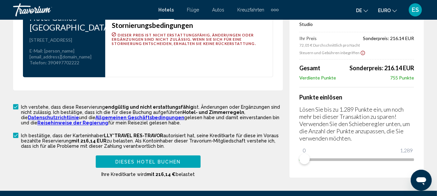
click at [188, 162] on button "Dieses Hotel buchen" at bounding box center [148, 161] width 105 height 12
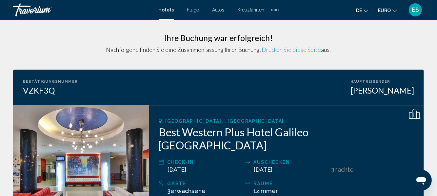
click at [276, 7] on div "Zusätzliche Navigationselemente" at bounding box center [275, 10] width 8 height 10
click at [271, 20] on span "Aktivitäten" at bounding box center [263, 21] width 21 height 5
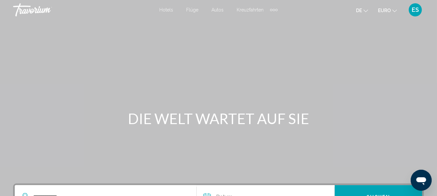
click at [172, 10] on span "Hotels" at bounding box center [166, 9] width 14 height 5
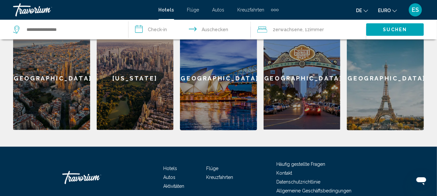
scroll to position [326, 0]
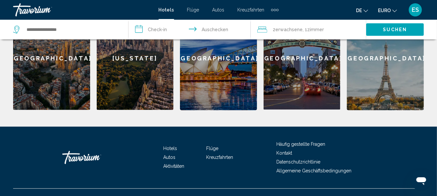
click at [170, 146] on span "Hotels" at bounding box center [170, 148] width 14 height 5
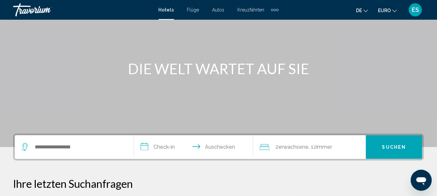
scroll to position [49, 0]
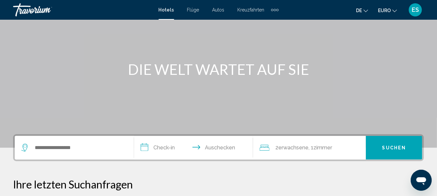
click at [275, 10] on div "Zusätzliche Navigationselemente" at bounding box center [275, 10] width 2 height 2
click at [260, 26] on link "Aktivitäten" at bounding box center [263, 22] width 28 height 12
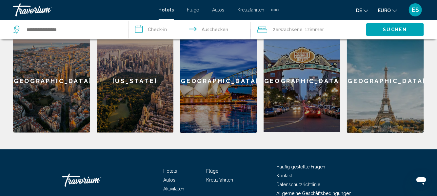
scroll to position [326, 0]
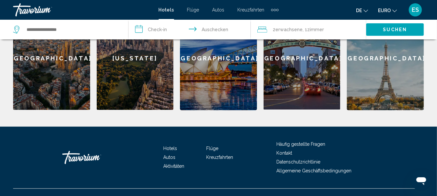
click at [320, 141] on span "Häufig gestellte Fragen" at bounding box center [301, 143] width 49 height 5
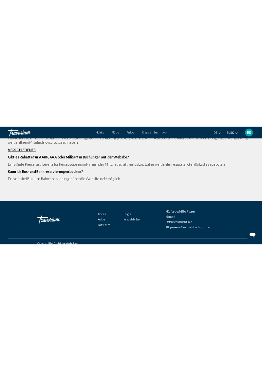
scroll to position [2707, 0]
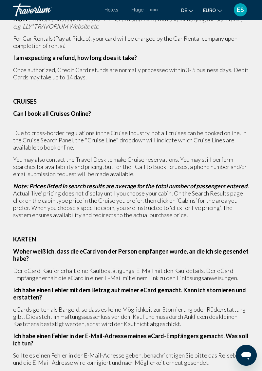
click at [116, 10] on span "Hotels" at bounding box center [112, 9] width 14 height 5
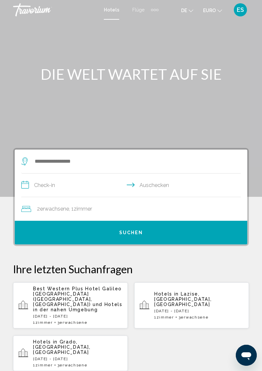
click at [157, 10] on div "Zusätzliche Navigationselemente" at bounding box center [158, 10] width 2 height 2
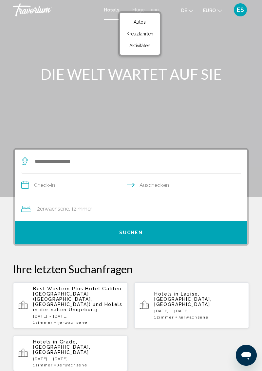
click at [224, 75] on h1 "DIE WELT WARTET AUF SIE" at bounding box center [131, 74] width 236 height 17
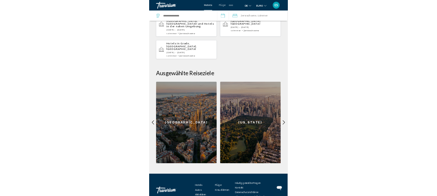
scroll to position [276, 0]
